Goal: Task Accomplishment & Management: Use online tool/utility

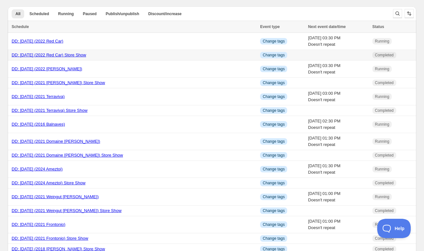
click at [44, 53] on link "DD: 10.14.2025 (2022 Red Car) Store Show" at bounding box center [49, 55] width 75 height 5
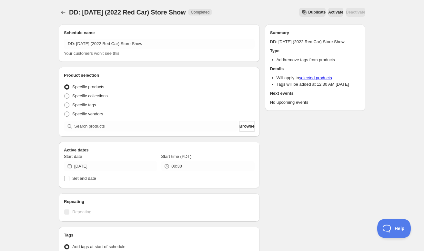
click at [308, 12] on span "Duplicate" at bounding box center [316, 12] width 17 height 5
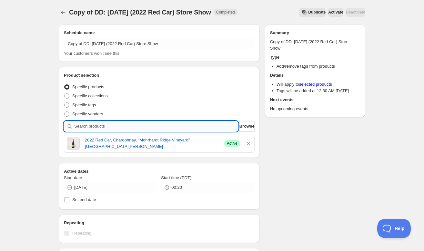
click at [198, 129] on input "search" at bounding box center [156, 126] width 164 height 10
paste input "SOMM2510-LVCO21BAROLO-750"
type input "SOMM2510-LVCO21BAROLO-750"
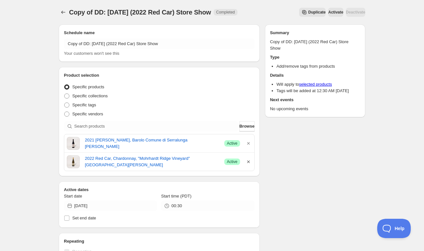
click at [247, 161] on icon "button" at bounding box center [248, 162] width 6 height 6
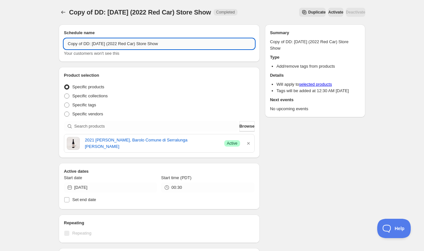
click at [84, 44] on input "Copy of DD: 10.14.2025 (2022 Red Car) Store Show" at bounding box center [159, 44] width 191 height 10
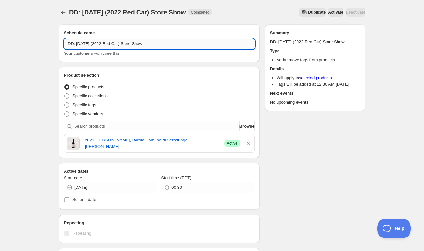
click at [87, 43] on input "DD: 10.14.2025 (2022 Red Car) Store Show" at bounding box center [159, 44] width 191 height 10
click at [127, 44] on input "DD: 10.15.2025 (2022 Red Car) Store Show" at bounding box center [159, 44] width 191 height 10
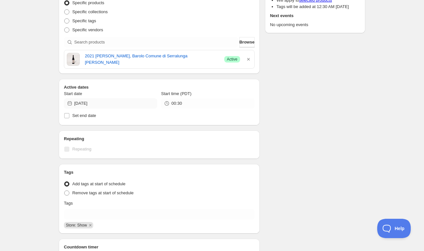
scroll to position [83, 0]
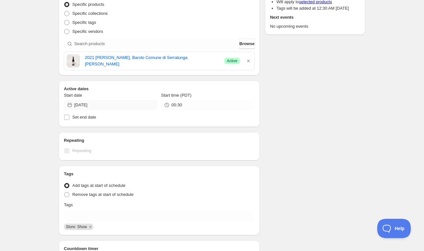
type input "DD: 10.15.2025 (2021 Luigi Vico) Store Show"
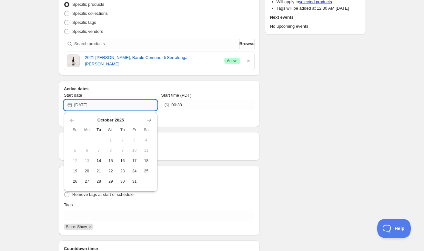
click at [106, 101] on input "2025-10-14" at bounding box center [115, 105] width 83 height 10
click at [110, 159] on span "15" at bounding box center [110, 160] width 7 height 5
type input "2025-10-15"
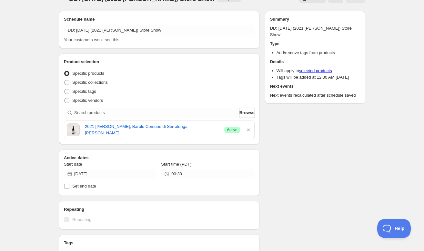
scroll to position [0, 0]
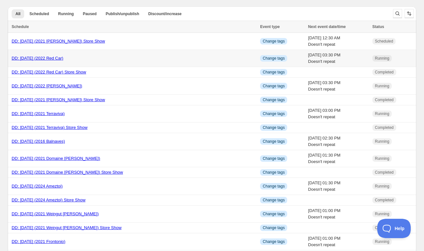
click at [31, 61] on link "DD: 10.14.2025 (2022 Red Car)" at bounding box center [38, 58] width 52 height 5
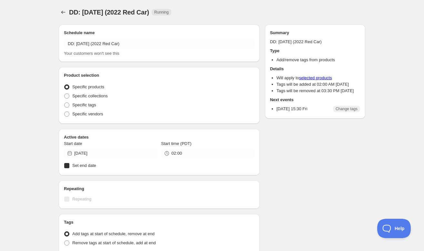
radio input "true"
checkbox input "true"
radio input "true"
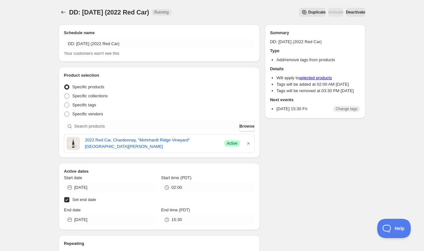
click at [308, 13] on span "Duplicate" at bounding box center [316, 12] width 17 height 5
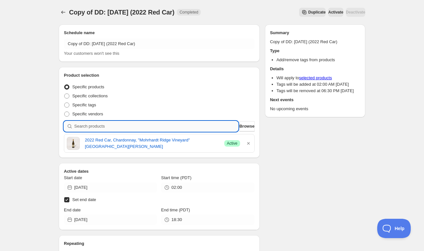
click at [203, 125] on input "search" at bounding box center [156, 126] width 164 height 10
paste input "SOMM2510-LVCO21BAROLO-750"
type input "SOMM2510-LVCO21BAROLO-750"
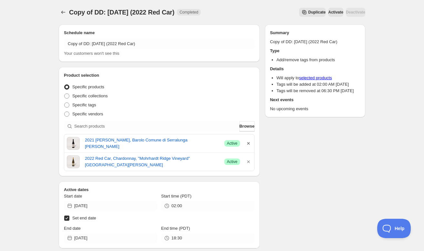
click at [249, 144] on icon "button" at bounding box center [248, 143] width 6 height 6
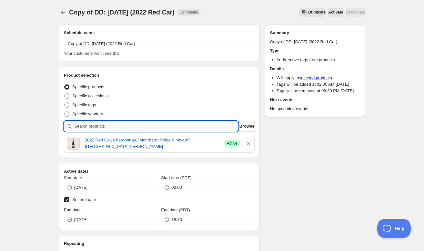
click at [140, 129] on input "search" at bounding box center [156, 126] width 164 height 10
paste input "SOMM2510-LVCO21BAROLO-750"
type input "SOMM2510-LVCO21BAROLO-750"
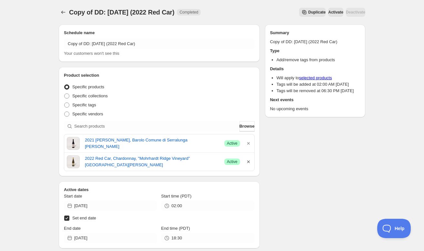
click at [248, 162] on icon "button" at bounding box center [248, 162] width 3 height 3
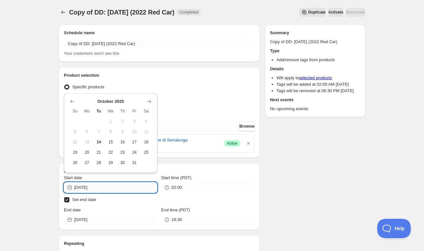
click at [146, 187] on input "2025-10-14" at bounding box center [115, 188] width 83 height 10
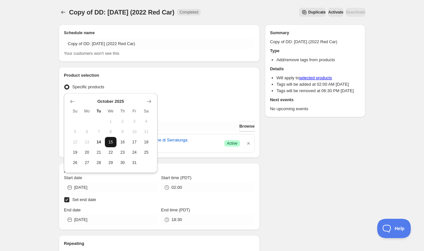
click at [113, 144] on span "15" at bounding box center [110, 142] width 7 height 5
type input "2025-10-15"
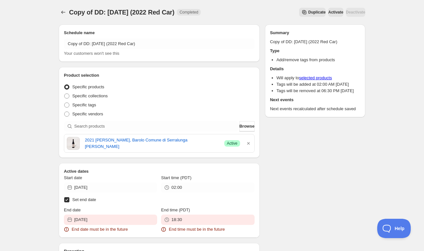
click at [131, 225] on div "End date 2025-10-12 End date must be in the future" at bounding box center [110, 220] width 93 height 26
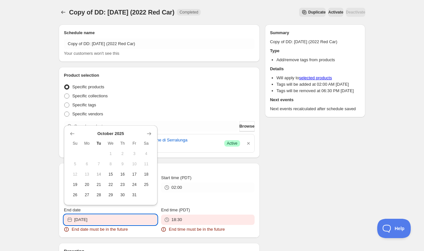
click at [131, 222] on input "2025-10-12" at bounding box center [115, 220] width 83 height 10
click at [145, 185] on span "25" at bounding box center [146, 184] width 7 height 5
type input "2025-10-25"
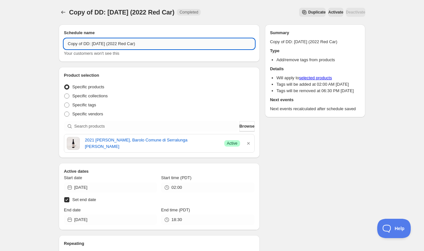
click at [84, 44] on input "Copy of DD: 10.14.2025 (2022 Red Car)" at bounding box center [159, 44] width 191 height 10
click at [128, 44] on input "DD: 10.14.2025 (2022 Red Car)" at bounding box center [159, 44] width 191 height 10
click at [86, 43] on input "DD: 10.14.2025 (2021 Luigi Vico)" at bounding box center [159, 44] width 191 height 10
type input "DD: 10.15.2025 (2021 Luigi Vico)"
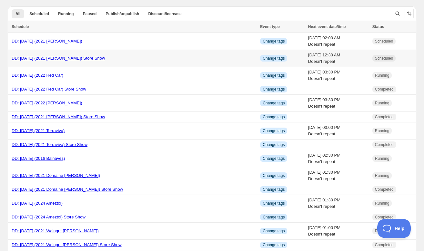
click at [56, 59] on link "DD: 10.15.2025 (2021 Luigi Vico) Store Show" at bounding box center [58, 58] width 93 height 5
click at [35, 59] on link "DD: 10.15.2025 (2021 Luigi Vico) Store Show" at bounding box center [58, 58] width 93 height 5
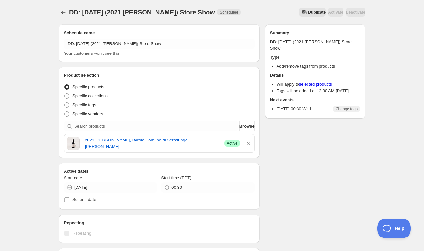
click at [308, 13] on span "Duplicate" at bounding box center [316, 12] width 17 height 5
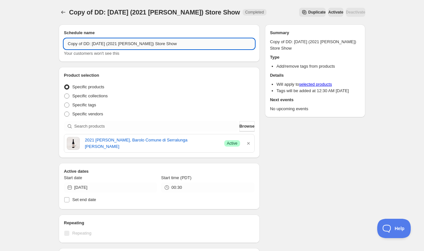
drag, startPoint x: 84, startPoint y: 43, endPoint x: 64, endPoint y: 43, distance: 19.7
click at [64, 43] on input "Copy of DD: 10.15.2025 (2021 Luigi Vico) Store Show" at bounding box center [159, 44] width 191 height 10
type input "DD: 10.16.2025 (2021 Luigi Vico) Store Show"
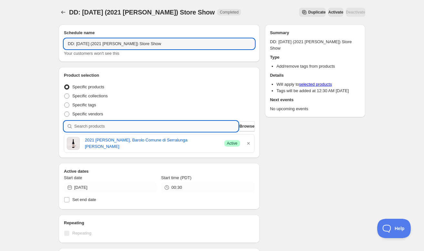
click at [124, 127] on input "search" at bounding box center [156, 126] width 164 height 10
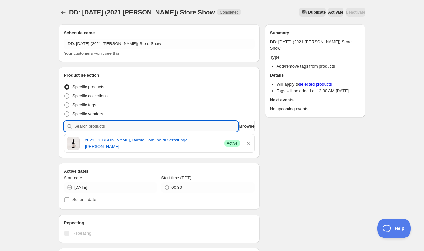
paste input "SOMM2510-PEI21BIE-750"
type input "SOMM2510-PEI21BIE-750"
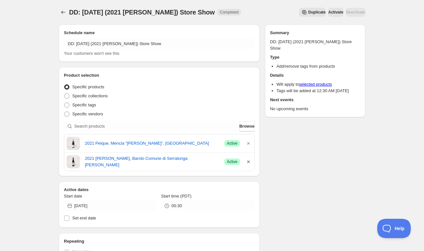
click at [247, 161] on icon "button" at bounding box center [248, 162] width 3 height 3
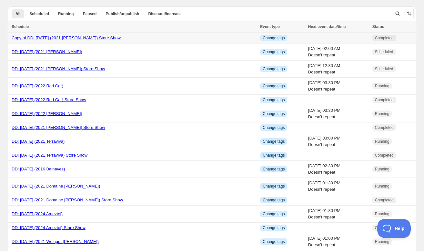
click at [95, 38] on link "Copy of DD: 10.15.2025 (2021 Luigi Vico) Store Show" at bounding box center [66, 37] width 109 height 5
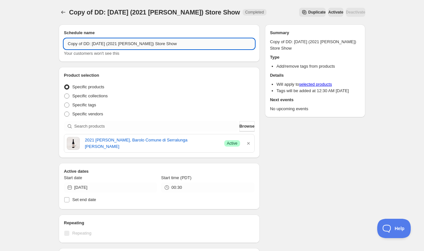
click at [84, 44] on input "Copy of DD: 10.15.2025 (2021 Luigi Vico) Store Show" at bounding box center [159, 44] width 191 height 10
type input "DD: 10.16.2025 (2021 Luigi Vico) Store Show"
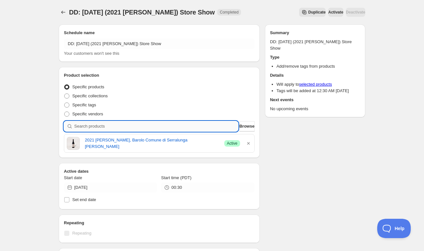
click at [176, 126] on input "search" at bounding box center [156, 126] width 164 height 10
paste input "SOMM2510-PEI21BIE-750"
type input "SOMM2510-PEI21BIE-750"
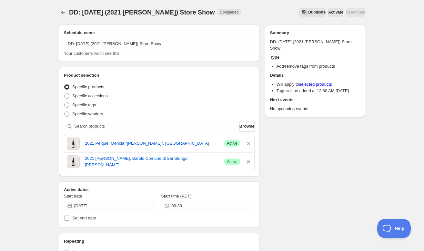
click at [248, 162] on icon "button" at bounding box center [248, 162] width 3 height 3
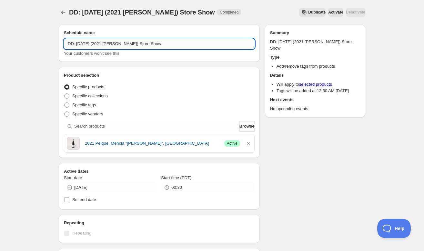
click at [85, 44] on input "DD: 10.16.2025 (2021 Luigi Vico) Store Show" at bounding box center [159, 44] width 191 height 10
click at [130, 45] on input "DD: 10.17.2025 (2021 Luigi Vico) Store Show" at bounding box center [159, 44] width 191 height 10
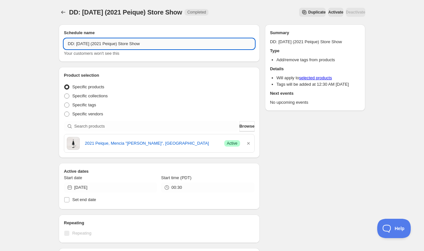
click at [87, 43] on input "DD: 10.17.2025 (2021 Peique) Store Show" at bounding box center [159, 44] width 191 height 10
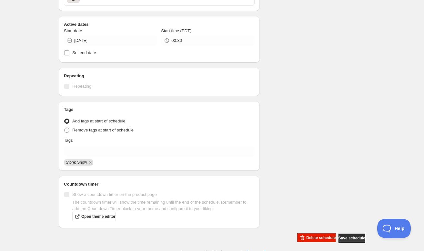
scroll to position [151, 0]
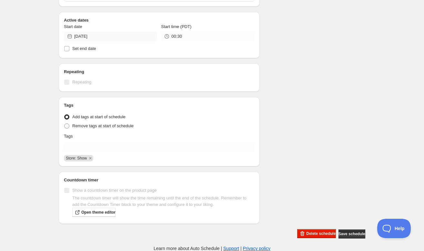
type input "DD: 10.16.2025 (2021 Peique) Store Show"
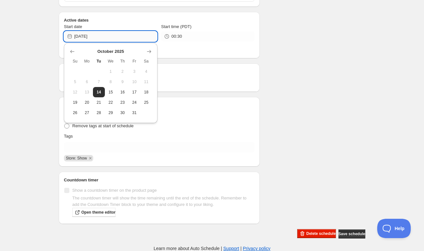
click at [149, 35] on input "2025-10-15" at bounding box center [115, 36] width 83 height 10
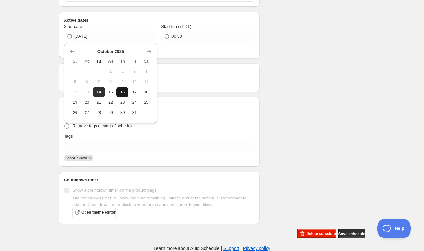
click at [124, 91] on span "16" at bounding box center [122, 92] width 7 height 5
type input "2025-10-16"
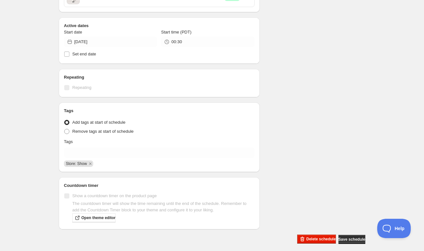
scroll to position [147, 0]
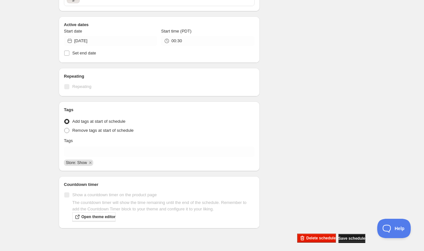
click at [350, 238] on span "Save schedule" at bounding box center [351, 238] width 27 height 5
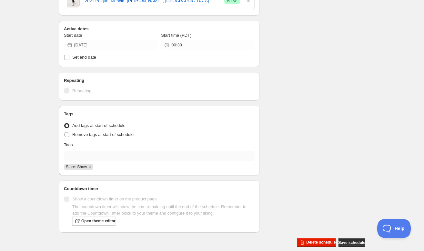
scroll to position [194, 0]
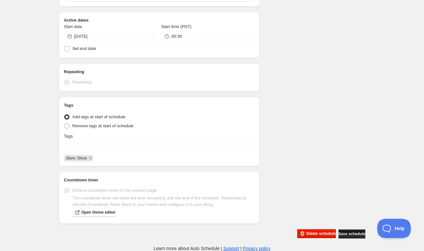
click at [343, 232] on span "Save schedule" at bounding box center [351, 234] width 27 height 5
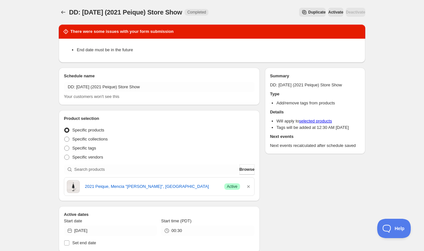
click at [192, 49] on li "End date must be in the future" at bounding box center [218, 50] width 283 height 6
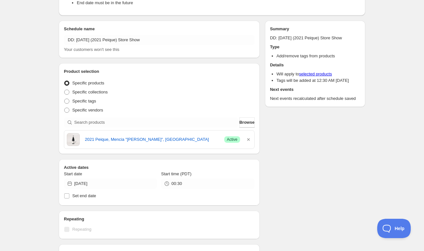
scroll to position [49, 0]
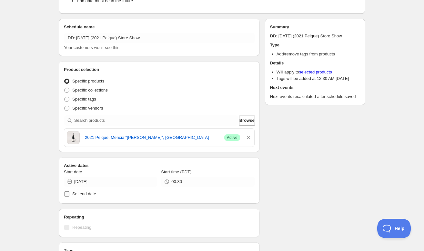
click at [69, 194] on input "Set end date" at bounding box center [66, 194] width 5 height 5
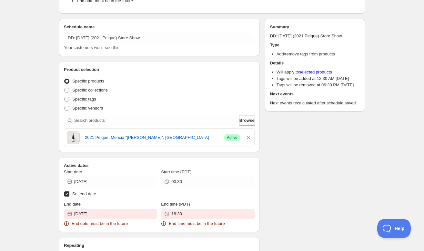
click at [69, 194] on input "Set end date" at bounding box center [66, 194] width 5 height 5
checkbox input "false"
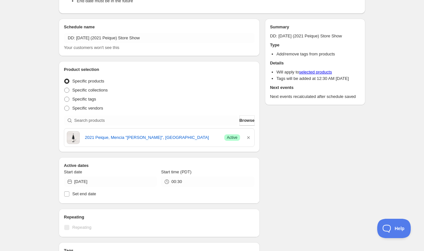
scroll to position [0, 0]
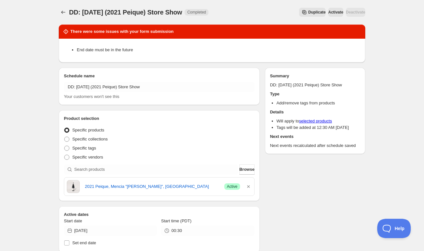
click at [55, 12] on div "DD: 10.16.2025 (2021 Peique) Store Show. This page is ready DD: 10.16.2025 (202…" at bounding box center [212, 216] width 322 height 433
click at [61, 13] on icon "Schedules" at bounding box center [63, 12] width 6 height 6
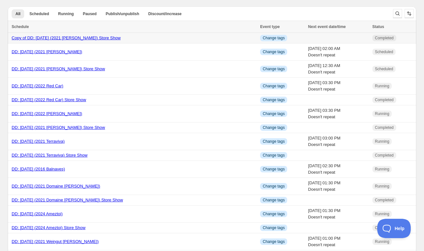
click at [85, 39] on link "Copy of DD: 10.15.2025 (2021 Luigi Vico) Store Show" at bounding box center [66, 37] width 109 height 5
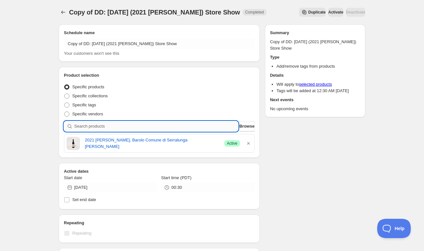
click at [174, 126] on input "search" at bounding box center [156, 126] width 164 height 10
paste input "SOMM2510-PEI21BIE-750"
type input "SOMM2510-PEI21BIE-750"
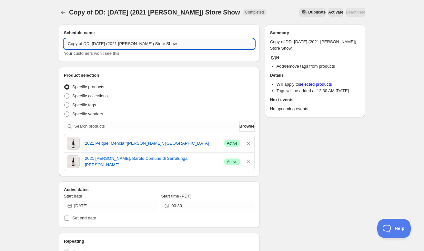
click at [85, 44] on input "Copy of DD: 10.15.2025 (2021 Luigi Vico) Store Show" at bounding box center [159, 44] width 191 height 10
click at [86, 44] on input "DD: 10.15.2025 (2021 Luigi Vico) Store Show" at bounding box center [159, 44] width 191 height 10
click at [129, 92] on div "Specific collections" at bounding box center [159, 96] width 191 height 9
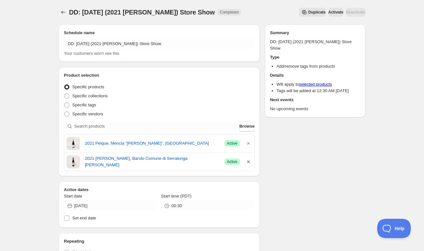
click at [247, 164] on icon "button" at bounding box center [248, 162] width 6 height 6
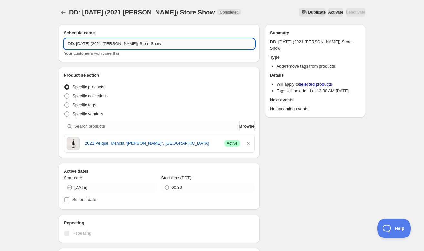
click at [130, 43] on input "DD: 10.16.2025 (2021 Luigi Vico) Store Show" at bounding box center [159, 44] width 191 height 10
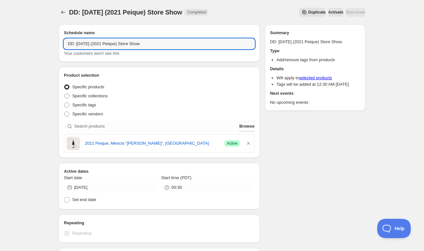
type input "DD: 10.16.2025 (2021 Peique) Store Show"
click at [183, 66] on div "Schedule name DD: 10.16.2025 (2021 Peique) Store Show Your customers won't see …" at bounding box center [159, 200] width 201 height 351
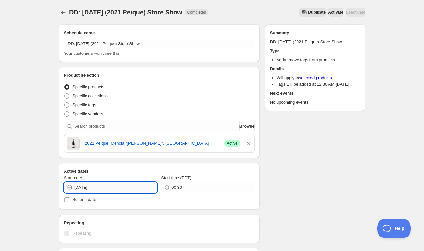
click at [125, 189] on input "2025-10-15" at bounding box center [115, 188] width 83 height 10
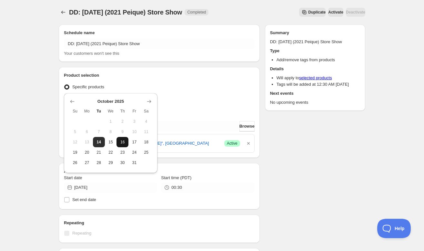
click at [122, 144] on span "16" at bounding box center [122, 142] width 7 height 5
type input "2025-10-16"
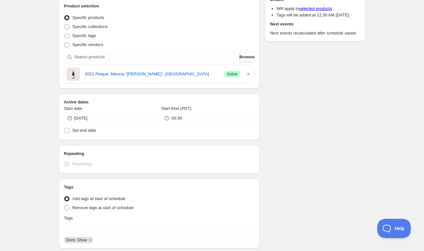
scroll to position [113, 0]
click at [68, 131] on input "Set end date" at bounding box center [66, 130] width 5 height 5
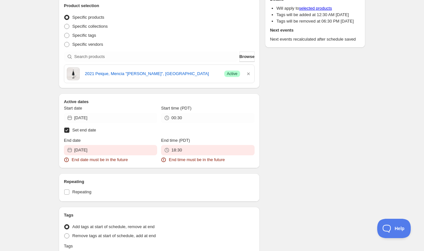
click at [68, 131] on input "Set end date" at bounding box center [66, 130] width 5 height 5
checkbox input "false"
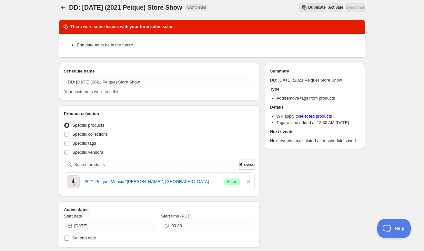
scroll to position [0, 0]
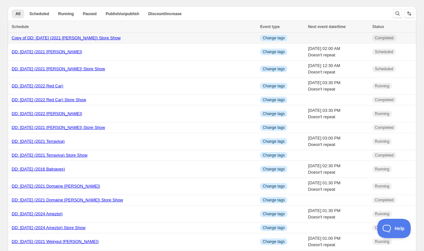
click at [90, 38] on link "Copy of DD: 10.15.2025 (2021 Luigi Vico) Store Show" at bounding box center [66, 37] width 109 height 5
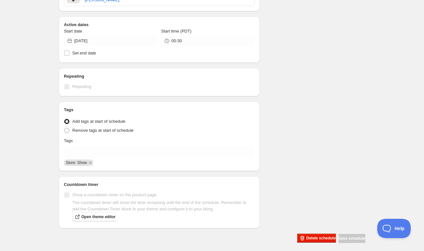
scroll to position [151, 0]
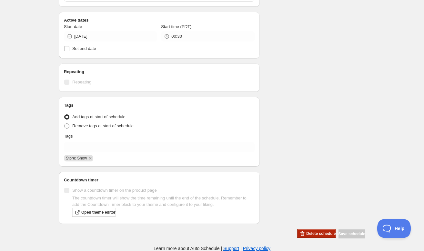
click at [306, 234] on span "Delete schedule" at bounding box center [320, 233] width 29 height 5
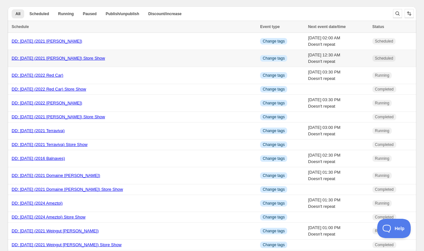
click at [74, 59] on link "DD: 10.15.2025 (2021 Luigi Vico) Store Show" at bounding box center [58, 58] width 93 height 5
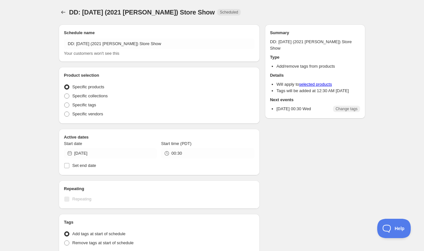
radio input "true"
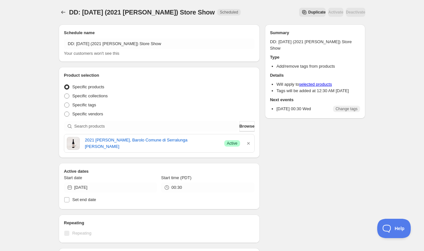
click at [308, 11] on span "Duplicate" at bounding box center [316, 12] width 17 height 5
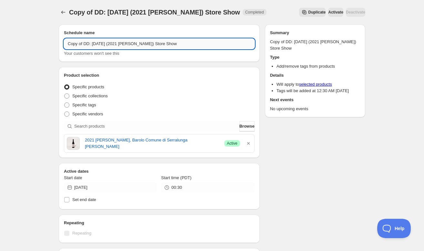
click at [84, 43] on input "Copy of DD: 10.15.2025 (2021 Luigi Vico) Store Show" at bounding box center [159, 44] width 191 height 10
click at [86, 44] on input "DD: 10.15.2025 (2021 Luigi Vico) Store Show" at bounding box center [159, 44] width 191 height 10
type input "DD: 10.16.2025 (2021 Luigi Vico) Store Show"
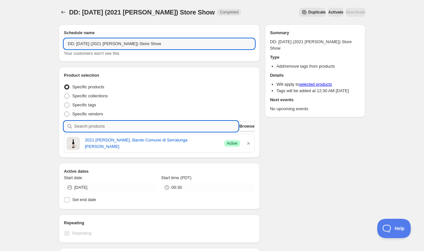
click at [198, 123] on input "search" at bounding box center [156, 126] width 164 height 10
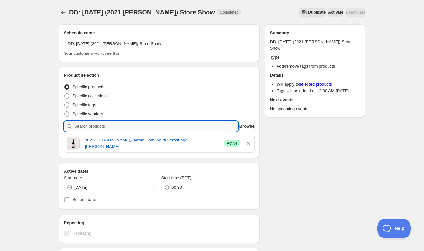
paste input "SOMM2510-PEI21BIE-750"
type input "SOMM2510-PEI21BIE-750"
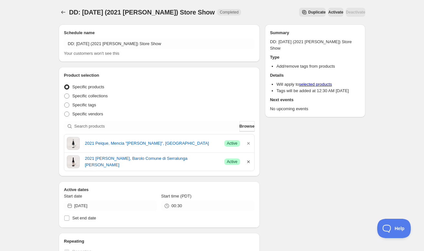
click at [249, 162] on icon "button" at bounding box center [248, 162] width 6 height 6
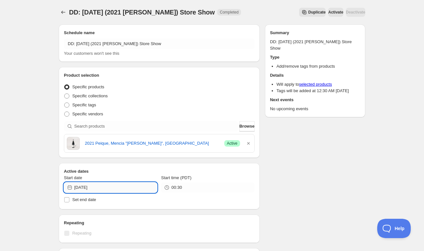
click at [127, 188] on input "2025-10-15" at bounding box center [115, 188] width 83 height 10
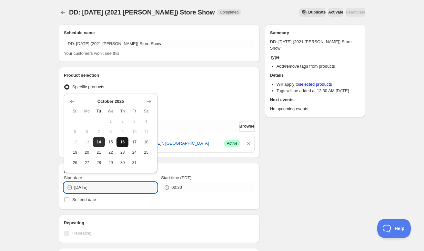
click at [125, 141] on span "16" at bounding box center [122, 142] width 7 height 5
type input "2025-10-16"
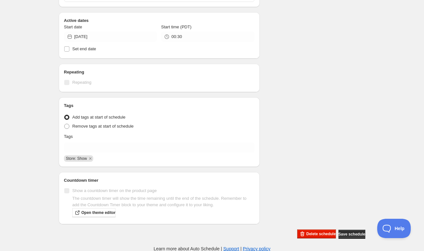
scroll to position [151, 0]
click at [340, 233] on span "Save schedule" at bounding box center [351, 234] width 27 height 5
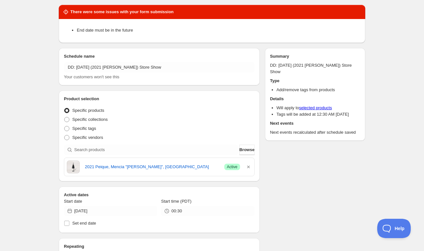
scroll to position [0, 0]
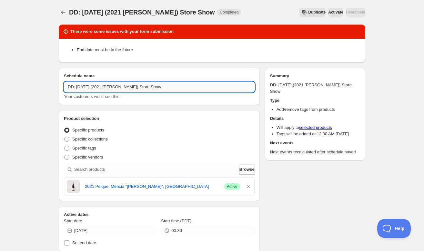
click at [130, 87] on input "DD: 10.16.2025 (2021 Luigi Vico) Store Show" at bounding box center [159, 87] width 191 height 10
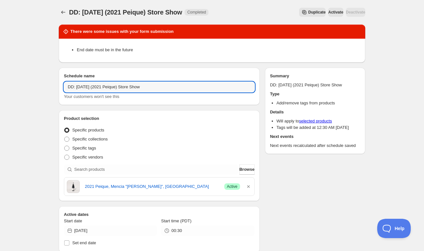
type input "DD: 10.16.2025 (2021 Peique) Store Show"
click at [183, 118] on h2 "Product selection" at bounding box center [159, 118] width 191 height 6
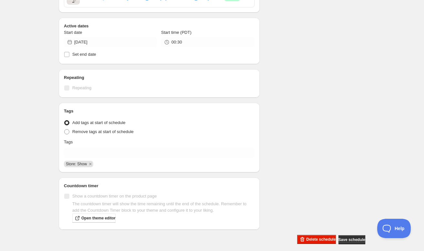
scroll to position [190, 0]
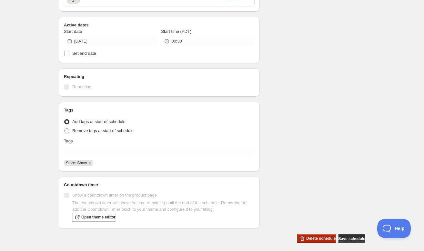
click at [306, 239] on span "Delete schedule" at bounding box center [320, 238] width 29 height 5
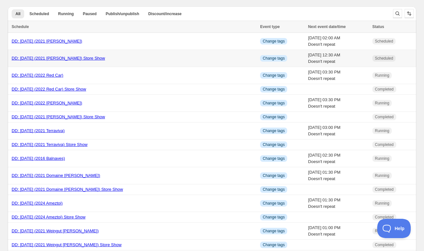
click at [79, 59] on link "DD: 10.15.2025 (2021 Luigi Vico) Store Show" at bounding box center [58, 58] width 93 height 5
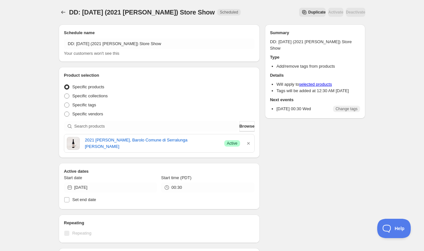
click at [308, 12] on span "Duplicate" at bounding box center [316, 12] width 17 height 5
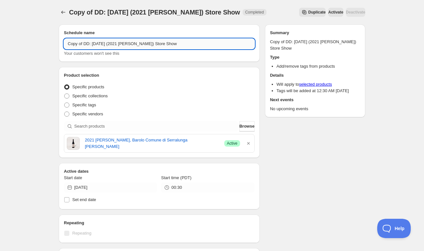
click at [85, 44] on input "Copy of DD: 10.15.2025 (2021 Luigi Vico) Store Show" at bounding box center [159, 44] width 191 height 10
type input "DD: 10.15.2025 (2021 Luigi Vico) Store Show"
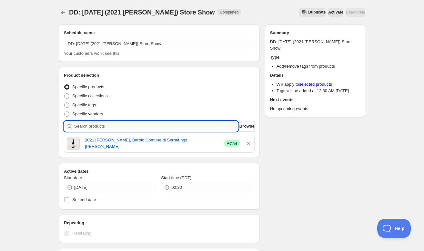
click at [215, 128] on input "search" at bounding box center [156, 126] width 164 height 10
paste input "SOMM2510-PEI21BIE-750"
type input "SOMM2510-PEI21BIE-750"
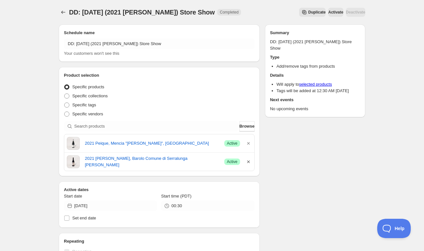
click at [249, 162] on icon "button" at bounding box center [248, 162] width 6 height 6
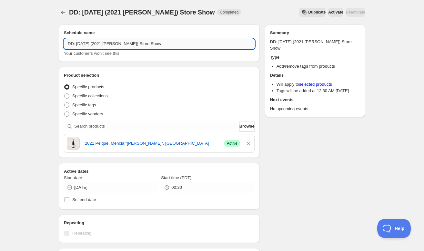
click at [110, 43] on input "DD: 10.15.2025 (2021 Luigi Vico) Store Show" at bounding box center [159, 44] width 191 height 10
drag, startPoint x: 130, startPoint y: 44, endPoint x: 111, endPoint y: 42, distance: 19.1
click at [111, 42] on input "DD: 10.15.2025 (2021 Luigi Vico) Store Show" at bounding box center [159, 44] width 191 height 10
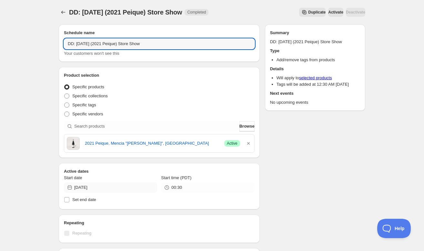
type input "DD: 10.15.2025 (2021 Peique) Store Show"
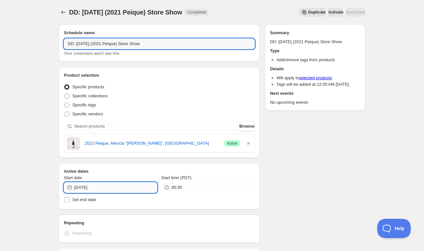
click at [140, 186] on input "2025-10-15" at bounding box center [115, 188] width 83 height 10
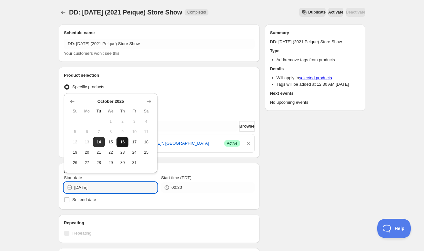
click at [124, 144] on span "16" at bounding box center [122, 142] width 7 height 5
type input "2025-10-16"
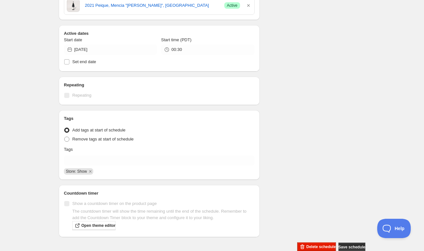
scroll to position [151, 0]
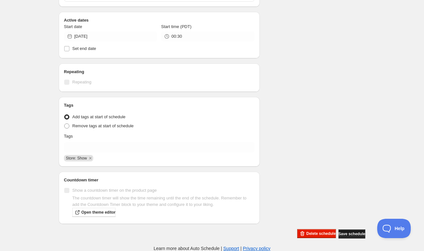
click at [343, 233] on span "Save schedule" at bounding box center [351, 234] width 27 height 5
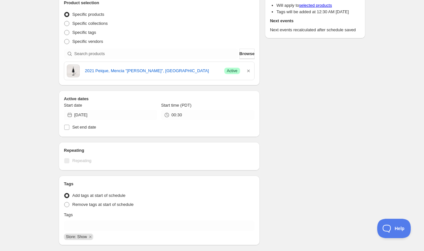
scroll to position [0, 0]
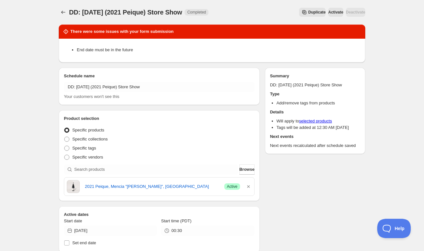
click at [166, 34] on h2 "There were some issues with your form submission" at bounding box center [121, 31] width 103 height 6
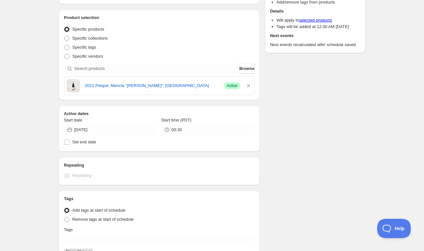
scroll to position [194, 0]
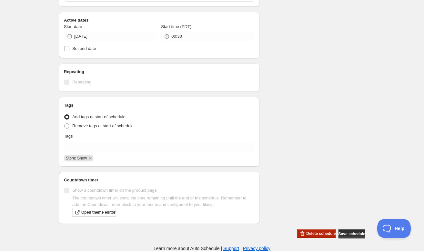
click at [306, 234] on span "Delete schedule" at bounding box center [320, 233] width 29 height 5
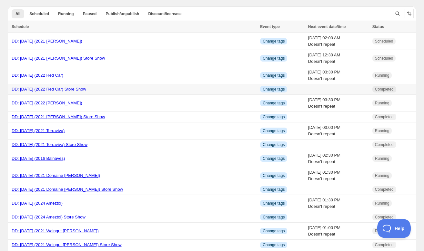
click at [52, 89] on link "DD: 10.14.2025 (2022 Red Car) Store Show" at bounding box center [49, 89] width 75 height 5
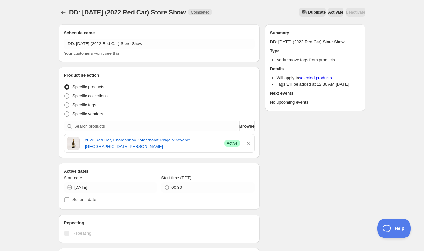
click at [308, 13] on span "Duplicate" at bounding box center [316, 12] width 17 height 5
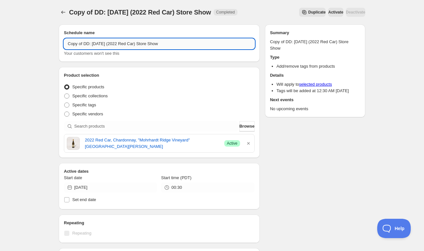
click at [85, 43] on input "Copy of DD: 10.14.2025 (2022 Red Car) Store Show" at bounding box center [159, 44] width 191 height 10
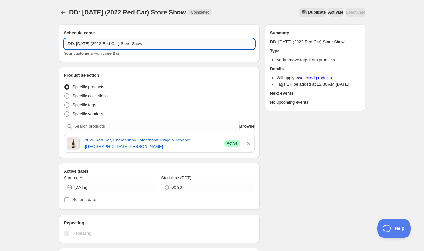
click at [86, 43] on input "DD: 10.14.2025 (2022 Red Car) Store Show" at bounding box center [159, 44] width 191 height 10
type input "DD: 10.16.2025 (2022 Red Car) Store Show"
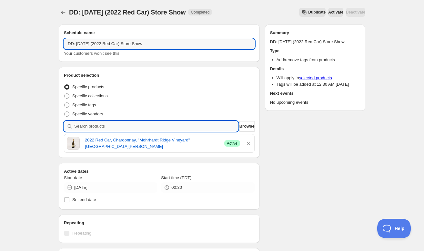
click at [86, 128] on input "search" at bounding box center [156, 126] width 164 height 10
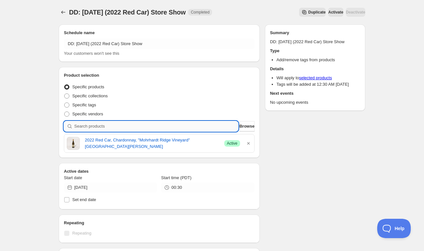
paste input "SOMM2510-PEI21BIE-750"
type input "SOMM2510-PEI21BIE-750"
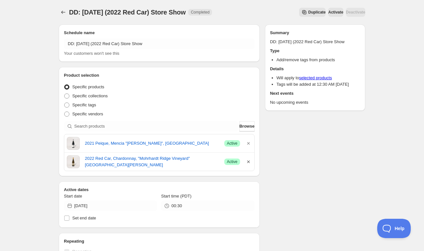
click at [246, 163] on icon "button" at bounding box center [248, 162] width 6 height 6
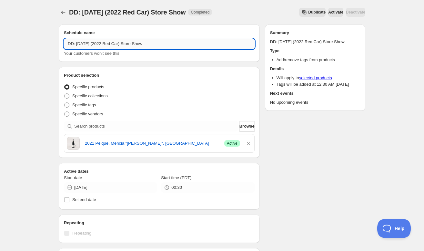
click at [128, 44] on input "DD: 10.16.2025 (2022 Red Car) Store Show" at bounding box center [159, 44] width 191 height 10
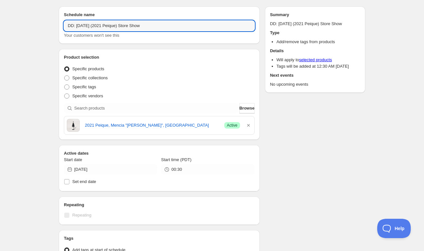
scroll to position [30, 0]
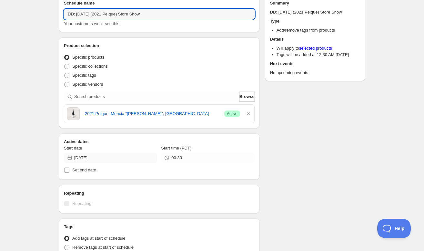
type input "DD: 10.16.2025 (2021 Peique) Store Show"
click at [140, 156] on input "2025-10-14" at bounding box center [115, 158] width 83 height 10
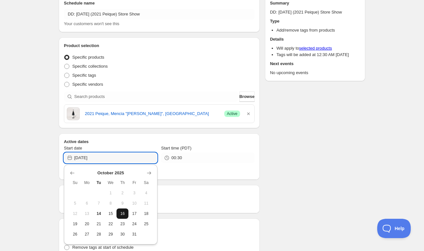
click at [126, 212] on button "16" at bounding box center [122, 214] width 12 height 10
type input "2025-10-16"
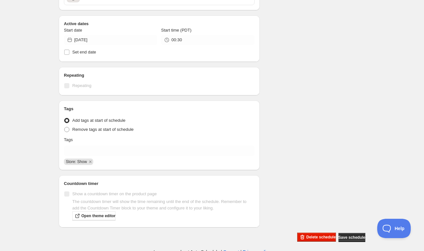
scroll to position [151, 0]
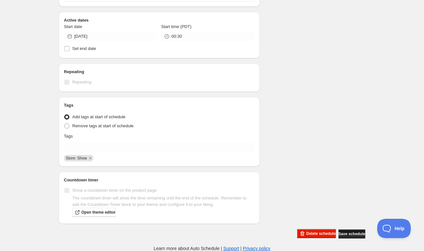
click at [340, 233] on span "Save schedule" at bounding box center [351, 234] width 27 height 5
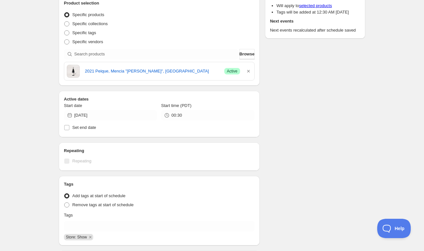
scroll to position [0, 0]
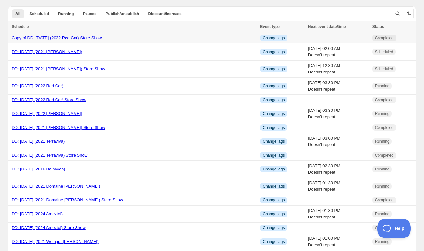
click at [102, 37] on link "Copy of DD: 10.14.2025 (2022 Red Car) Store Show" at bounding box center [57, 37] width 90 height 5
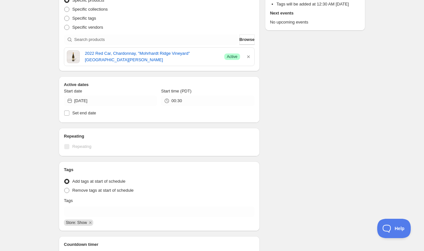
scroll to position [151, 0]
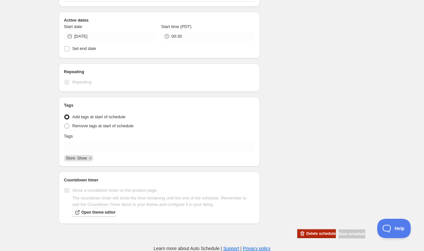
click at [306, 234] on span "Delete schedule" at bounding box center [320, 233] width 29 height 5
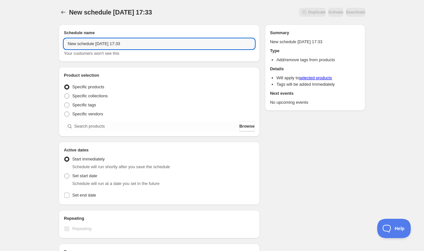
drag, startPoint x: 135, startPoint y: 44, endPoint x: 46, endPoint y: 45, distance: 89.7
click at [46, 45] on div "New schedule Oct 14 2025 17:33. This page is ready New schedule Oct 14 2025 17:…" at bounding box center [212, 195] width 424 height 391
type input "DD: 10.16.2025 ("
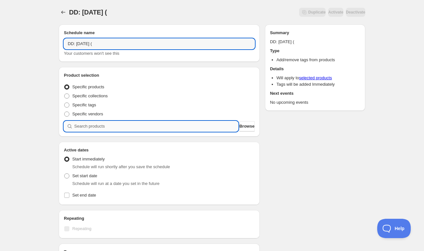
click at [83, 127] on input "search" at bounding box center [156, 126] width 164 height 10
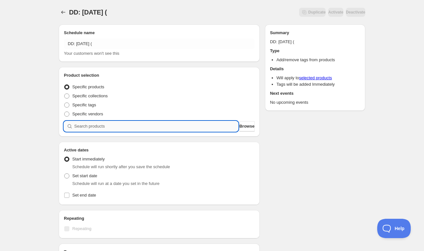
paste input "SOMM2510-PEI21BIE-750"
type input "SOMM2510-PEI21BIE-750"
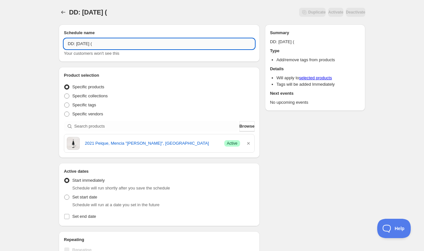
click at [118, 43] on input "DD: 10.16.2025 (" at bounding box center [159, 44] width 191 height 10
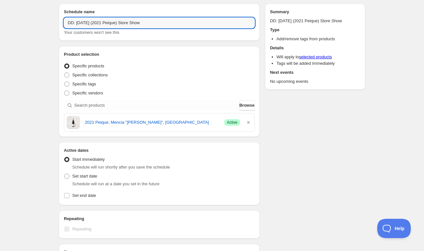
scroll to position [29, 0]
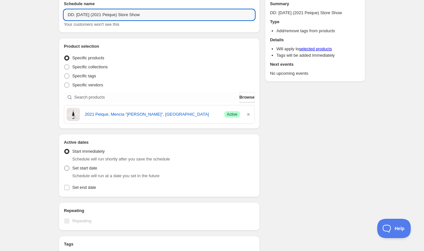
type input "DD: 10.16.2025 (2021 Peique) Store Show"
click at [72, 170] on label "Set start date" at bounding box center [80, 168] width 33 height 9
click at [65, 166] on input "Set start date" at bounding box center [64, 166] width 0 height 0
radio input "true"
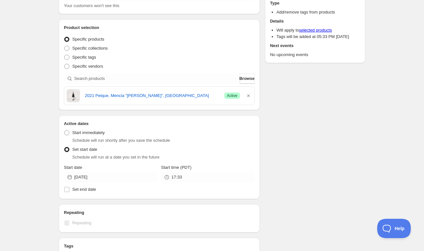
scroll to position [49, 0]
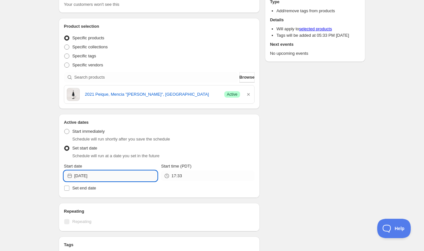
click at [121, 175] on input "2025-10-14" at bounding box center [115, 176] width 83 height 10
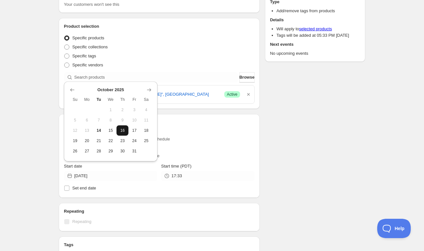
click at [125, 132] on span "16" at bounding box center [122, 130] width 7 height 5
type input "2025-10-16"
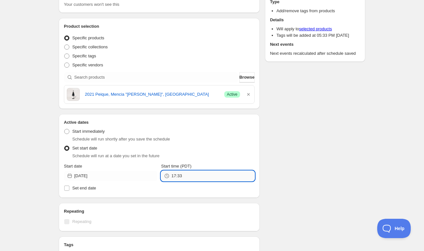
click at [214, 177] on input "17:33" at bounding box center [212, 176] width 83 height 10
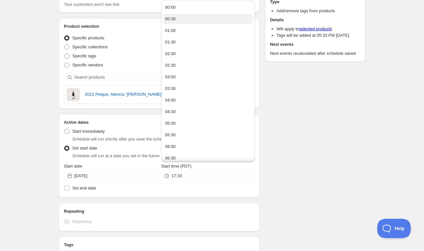
click at [204, 17] on button "00:30" at bounding box center [207, 19] width 89 height 10
type input "00:30"
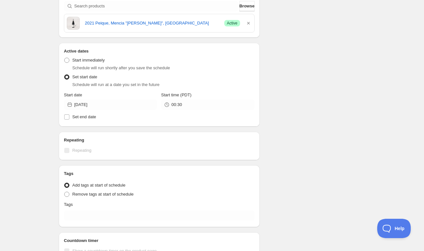
scroll to position [122, 0]
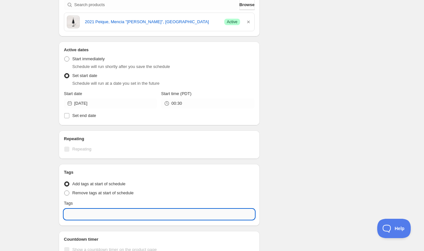
click at [115, 214] on input "text" at bounding box center [159, 214] width 191 height 10
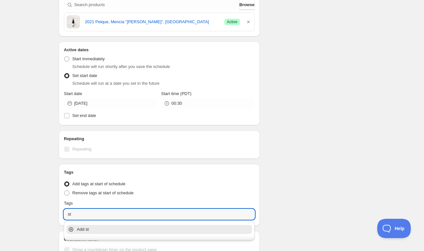
type input "s"
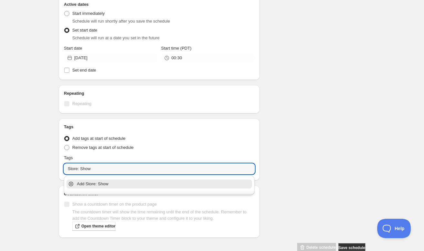
scroll to position [172, 0]
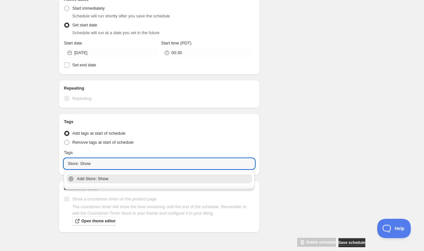
type input "Store: Show"
click at [272, 192] on div "Schedule name DD: 10.16.2025 (2021 Peique) Store Show Your customers won't see …" at bounding box center [210, 47] width 312 height 401
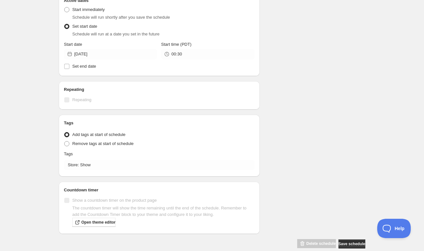
scroll to position [175, 0]
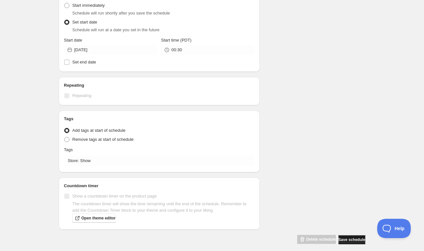
click at [342, 239] on span "Save schedule" at bounding box center [351, 239] width 27 height 5
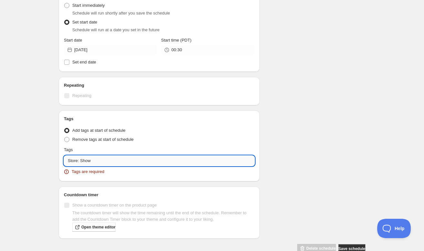
click at [112, 157] on input "Store: Show" at bounding box center [159, 161] width 191 height 10
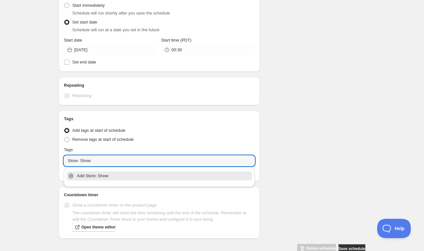
drag, startPoint x: 108, startPoint y: 160, endPoint x: 53, endPoint y: 161, distance: 55.2
click at [54, 162] on div "There were some issues with your form submission End date must be in the future…" at bounding box center [210, 24] width 312 height 459
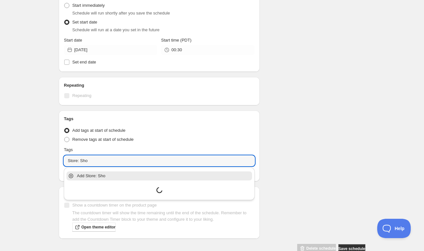
type input "Store: Show"
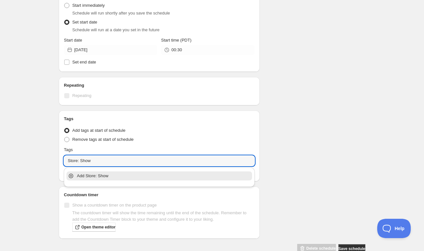
click at [71, 174] on icon at bounding box center [71, 176] width 6 height 6
click at [278, 188] on div "There were some issues with your form submission End date must be in the future…" at bounding box center [210, 24] width 312 height 458
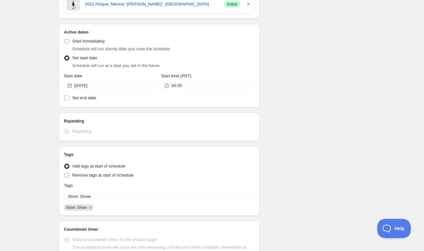
scroll to position [238, 0]
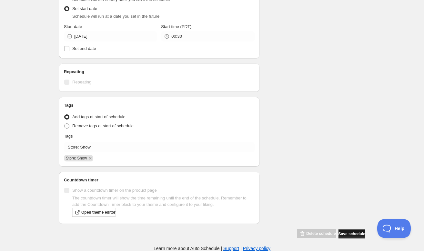
click at [353, 232] on span "Save schedule" at bounding box center [351, 234] width 27 height 5
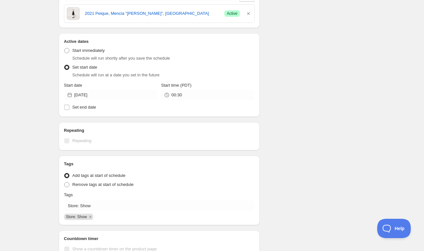
scroll to position [185, 0]
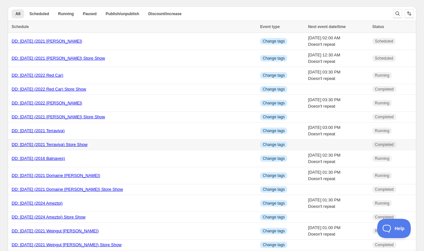
click at [40, 144] on link "DD: 10.12.2025 (2021 Terraviva) Store Show" at bounding box center [50, 144] width 76 height 5
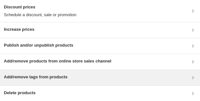
click at [91, 76] on div "Add/remove tags from products" at bounding box center [100, 78] width 192 height 8
